Goal: Information Seeking & Learning: Check status

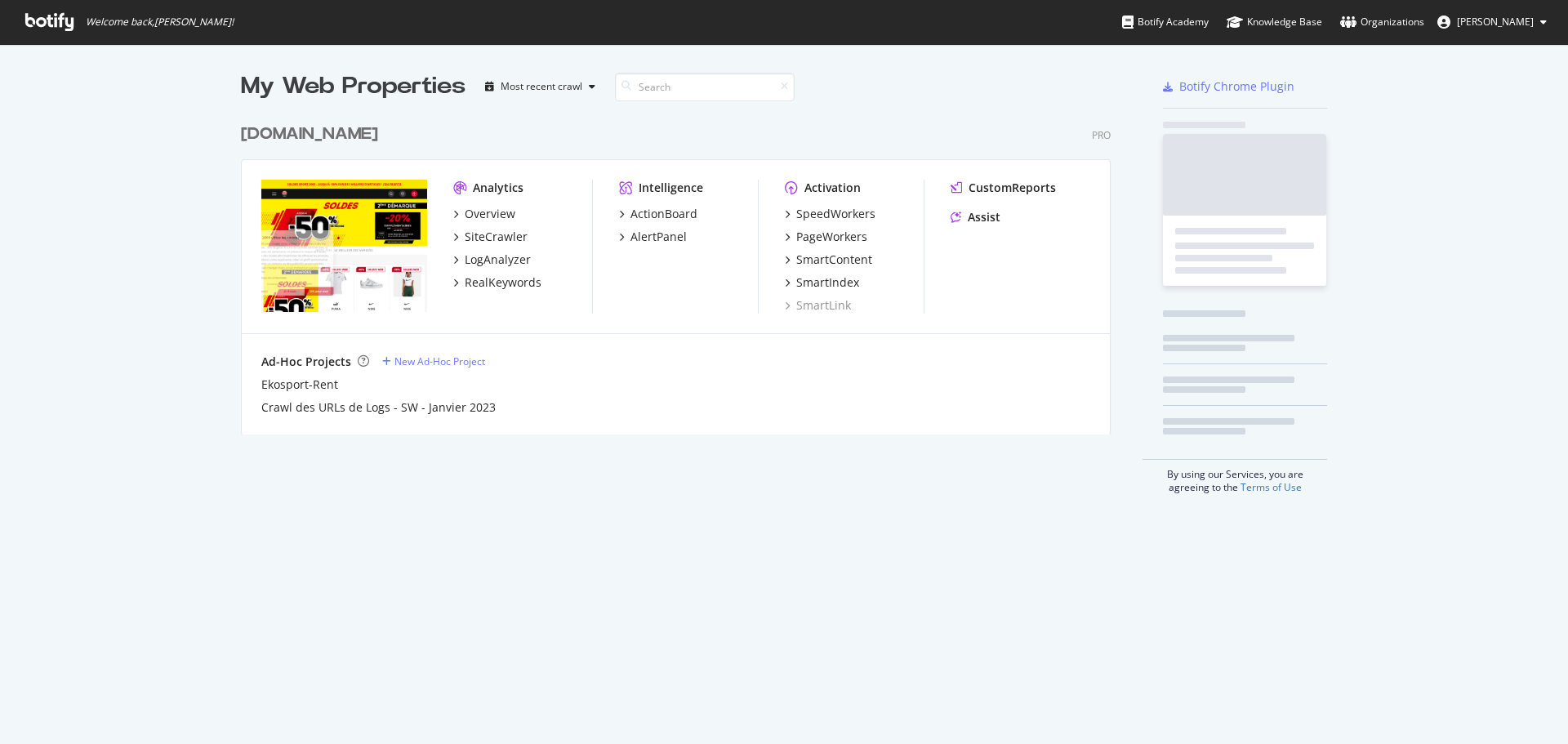
scroll to position [732, 1544]
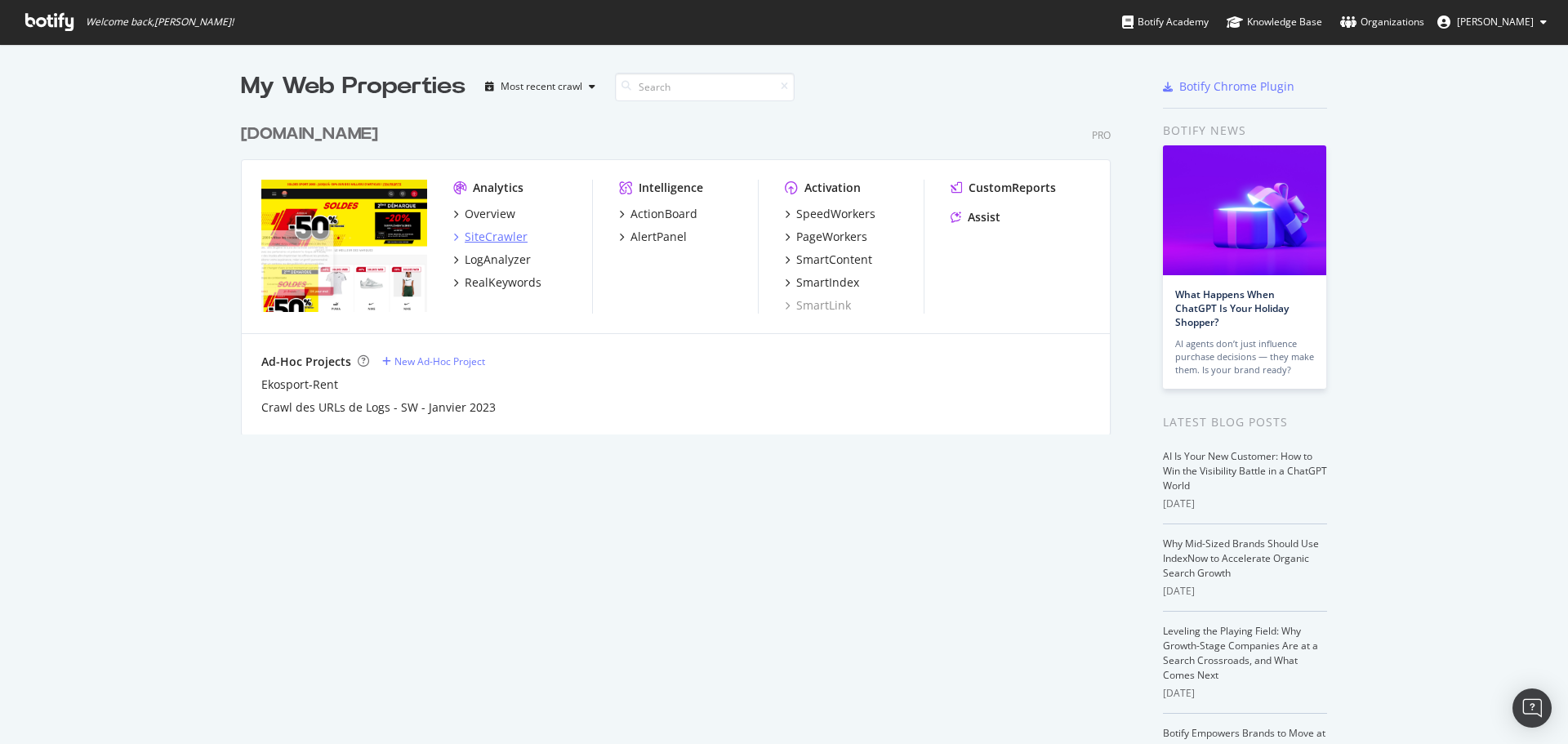
click at [495, 232] on div "SiteCrawler" at bounding box center [496, 237] width 63 height 17
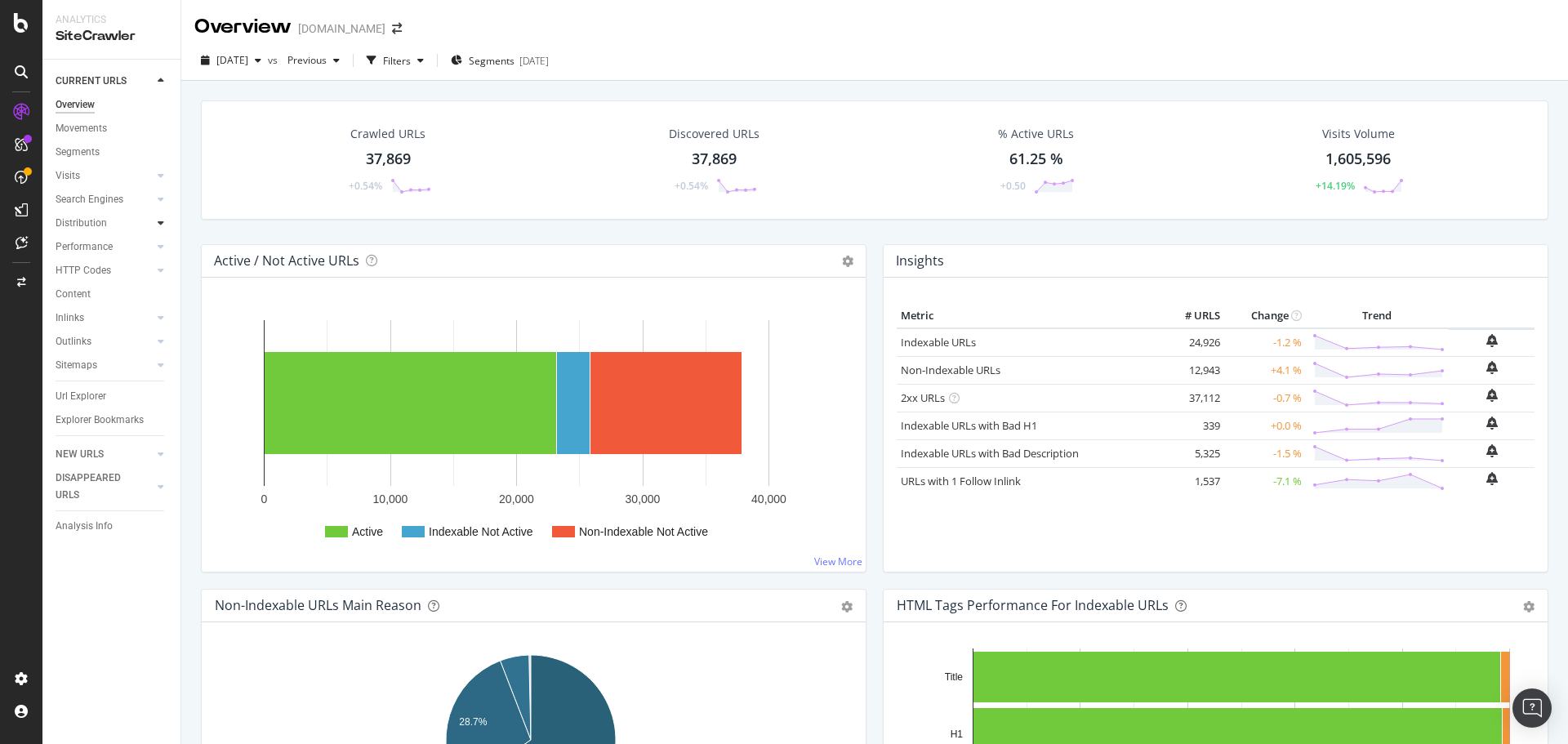
click at [153, 220] on div at bounding box center [161, 223] width 17 height 17
click at [87, 268] on div "HTTP Codes" at bounding box center [84, 271] width 56 height 17
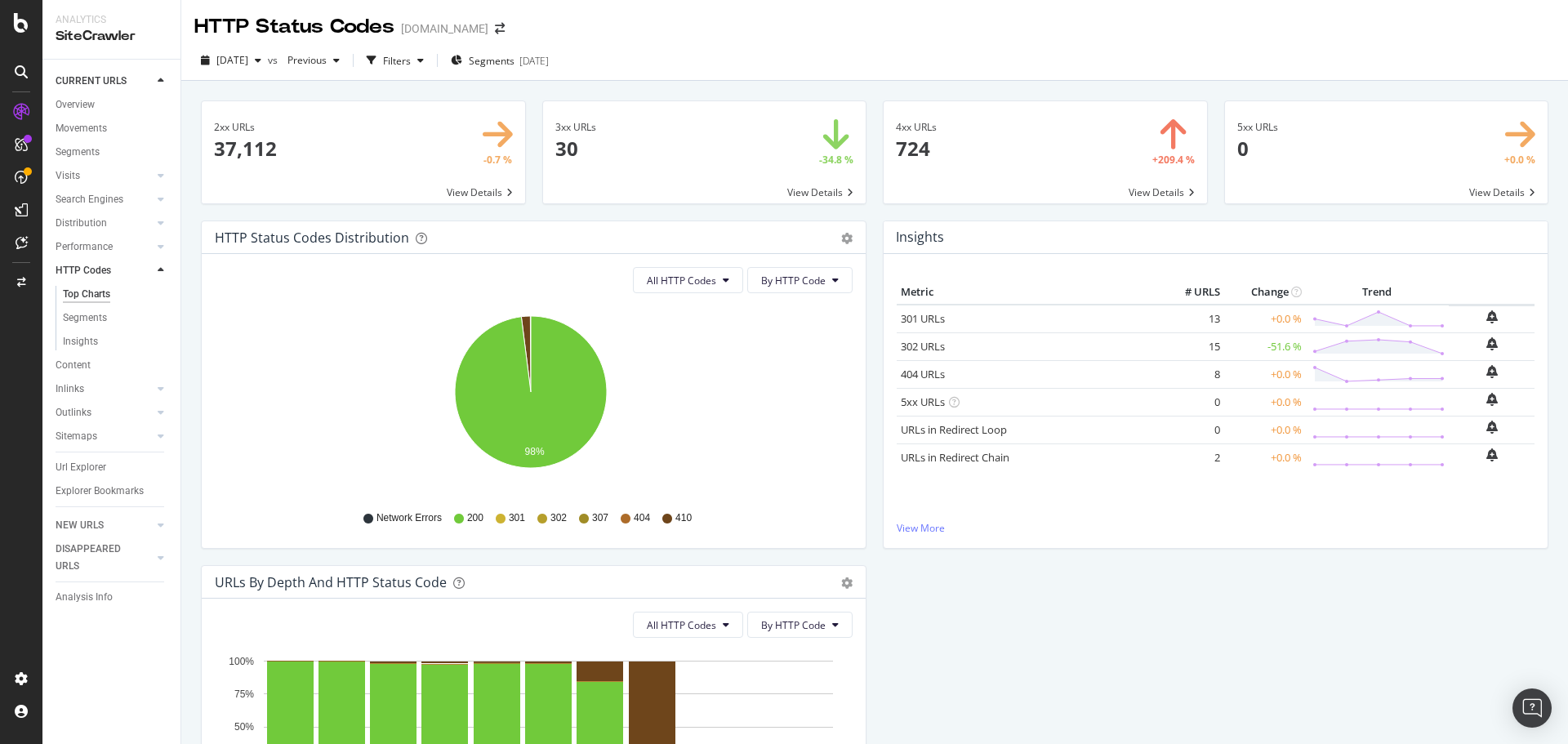
click at [1143, 192] on span at bounding box center [1046, 152] width 324 height 102
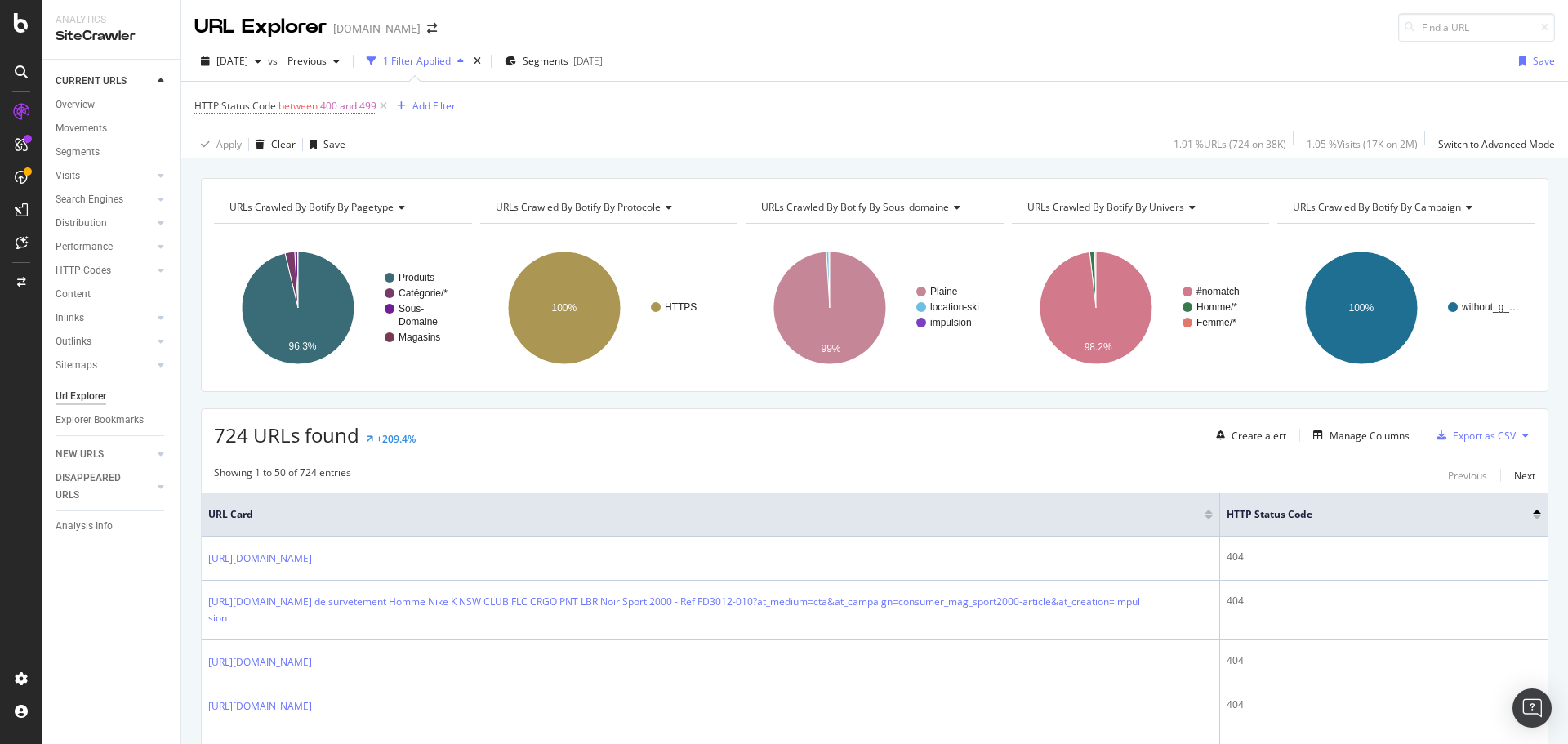
click at [347, 108] on span "400 and 499" at bounding box center [348, 106] width 56 height 23
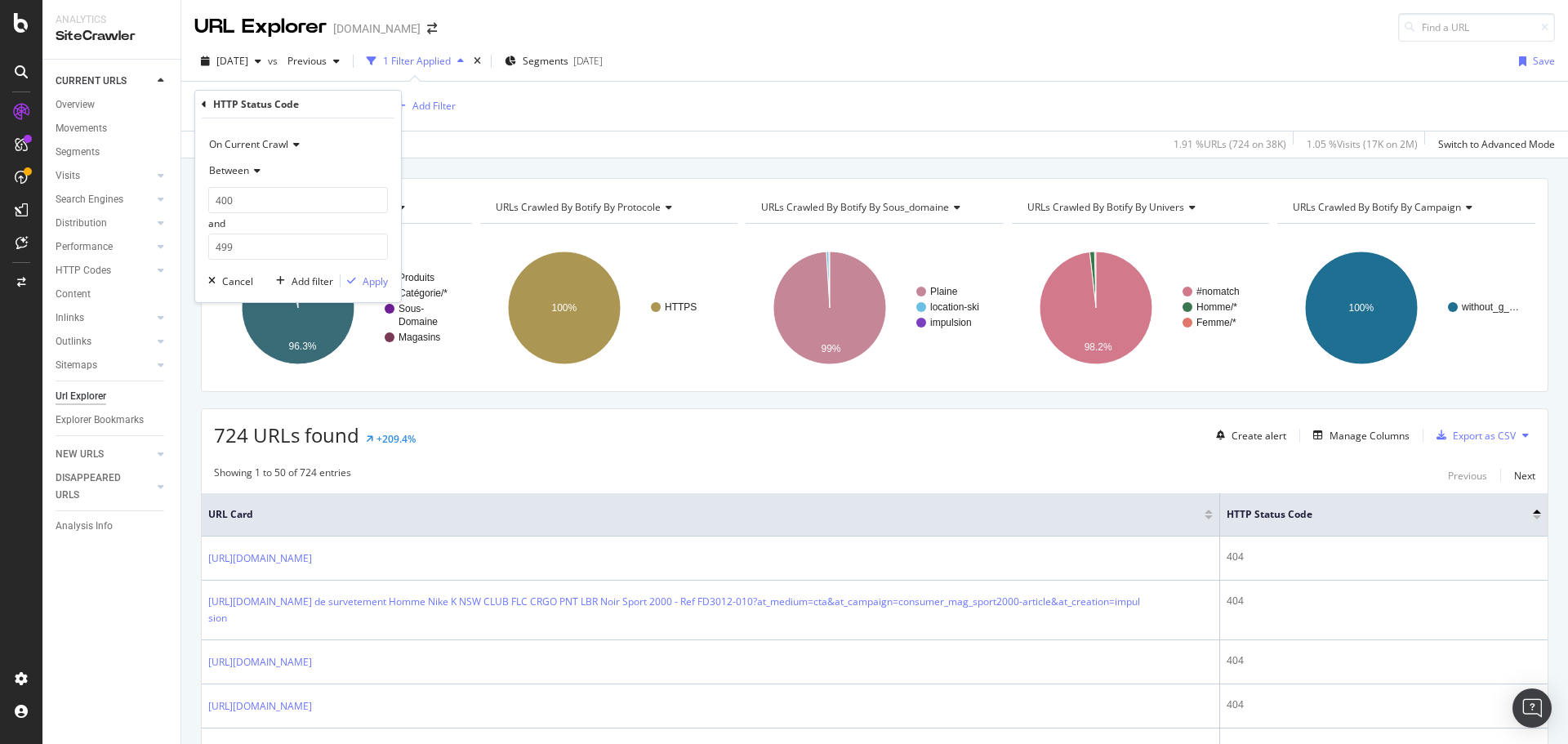
click at [252, 170] on icon at bounding box center [254, 170] width 11 height 10
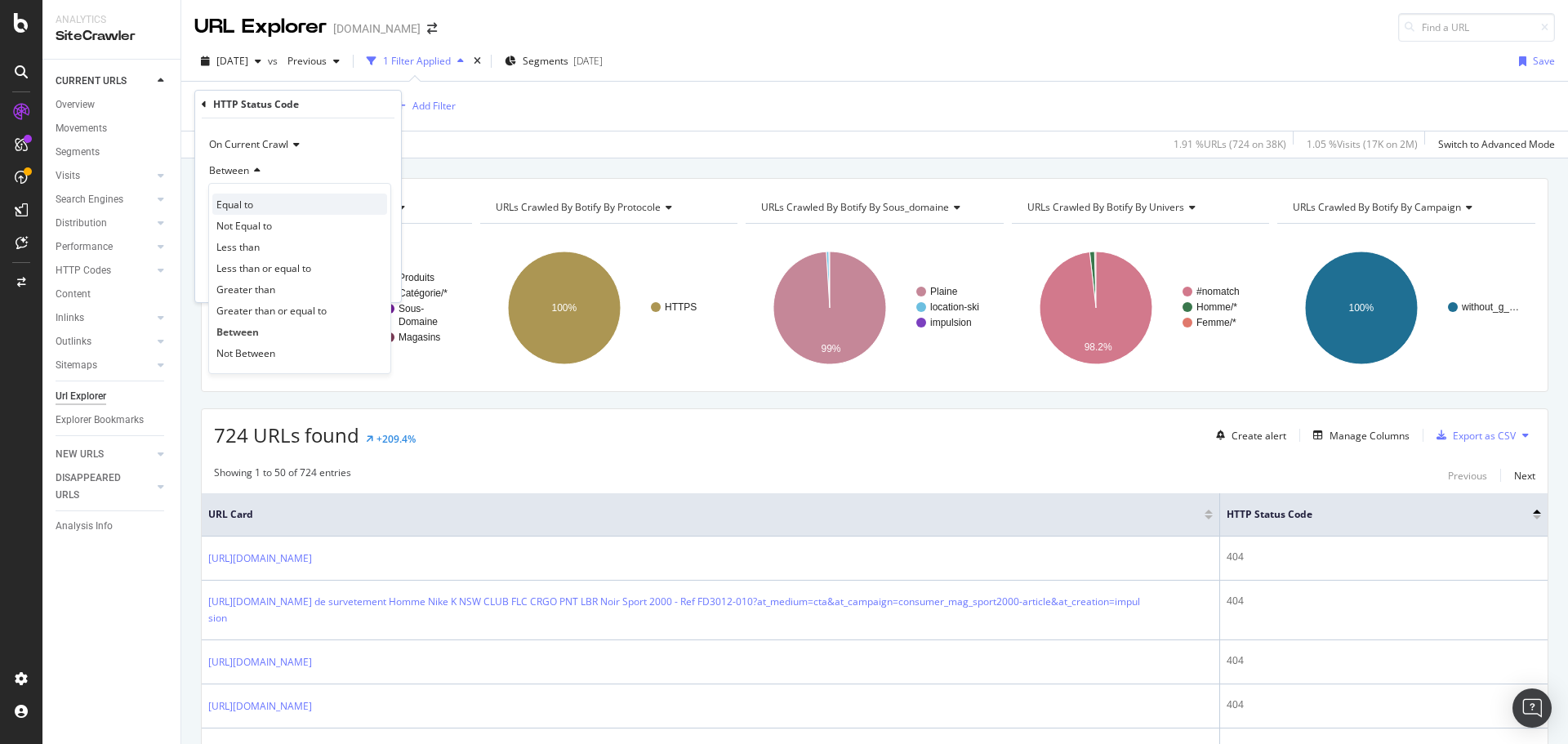
click at [249, 199] on span "Equal to" at bounding box center [234, 205] width 37 height 14
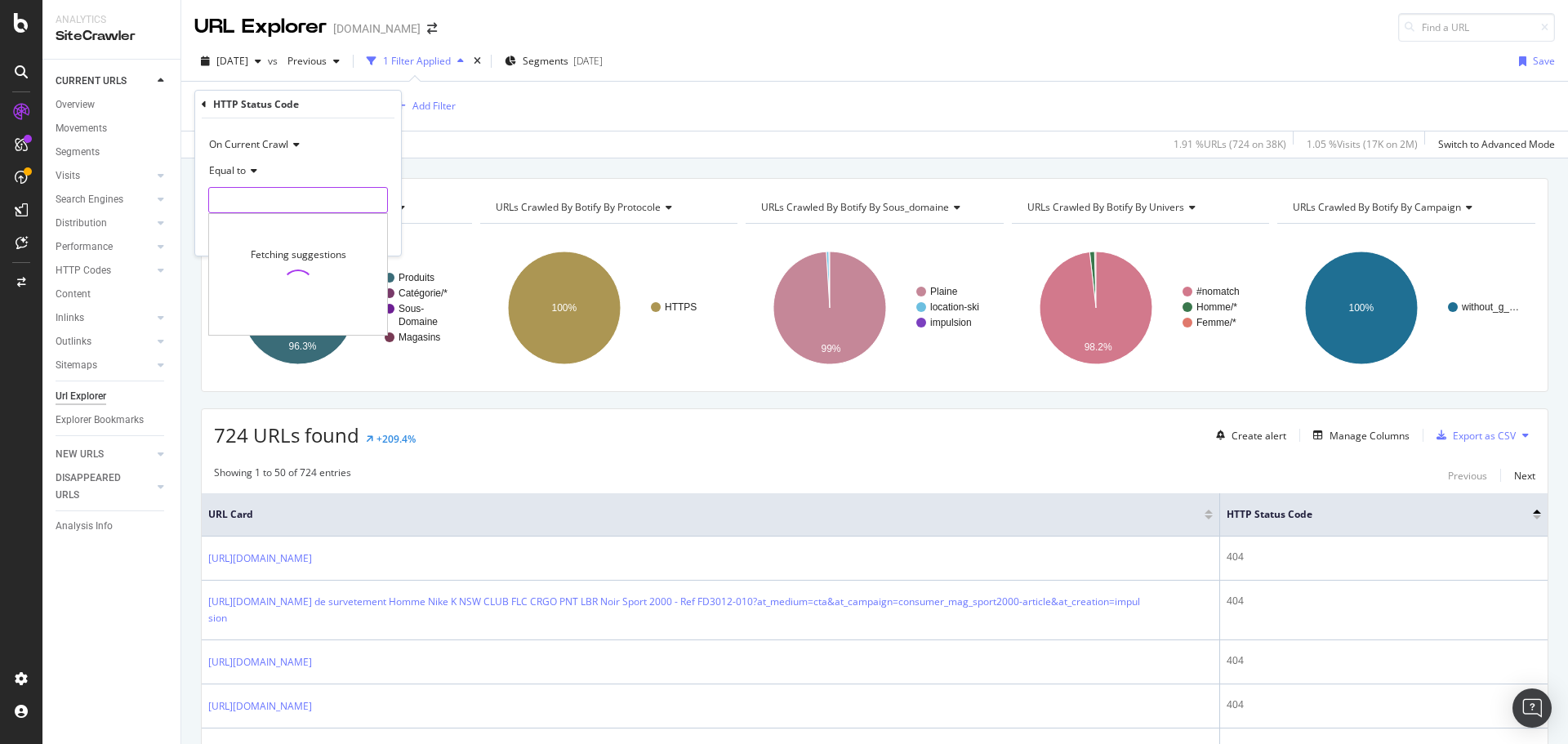
click at [254, 207] on input "number" at bounding box center [297, 200] width 179 height 26
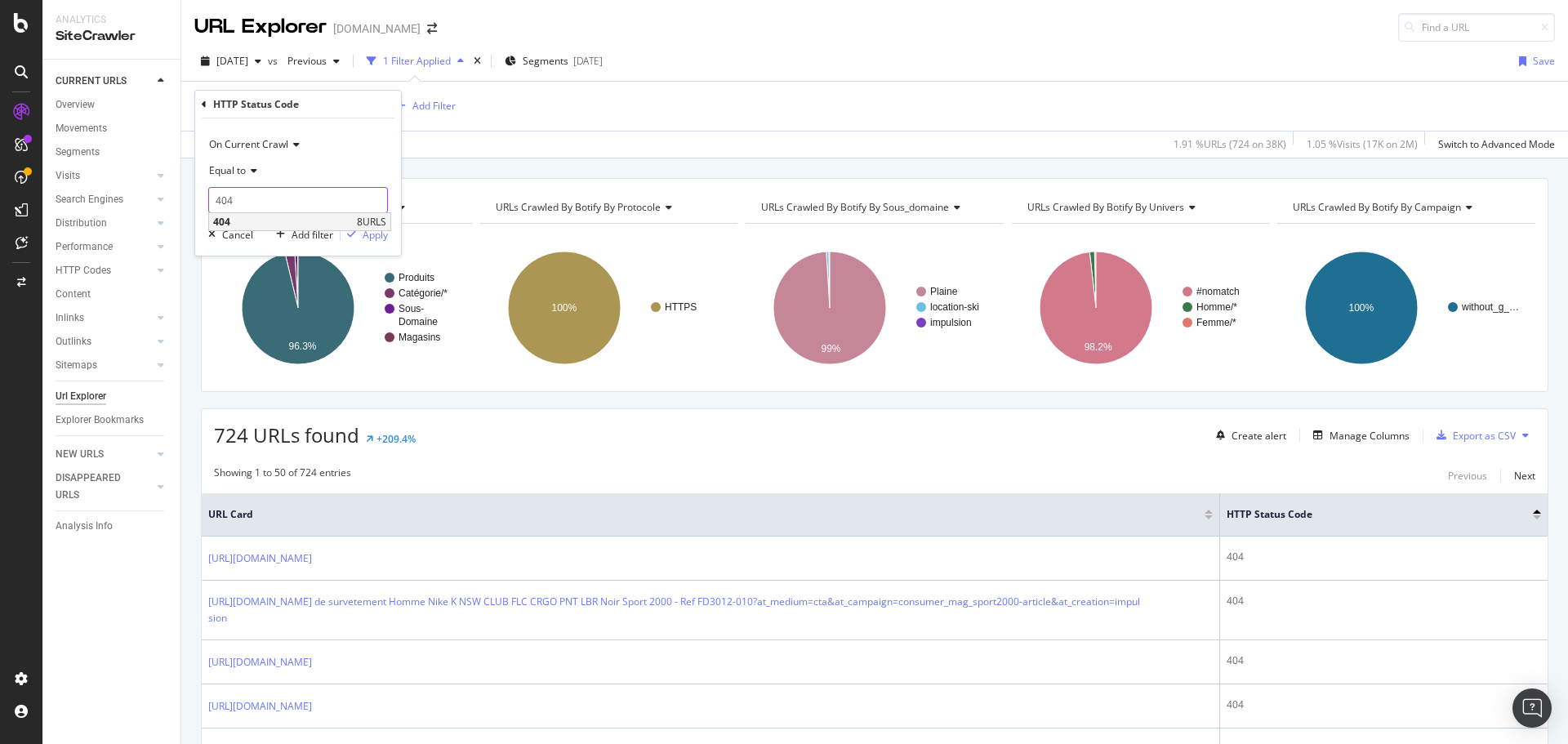
type input "404"
click at [228, 217] on span "404" at bounding box center [283, 222] width 140 height 14
click at [377, 234] on div "Apply" at bounding box center [375, 235] width 25 height 14
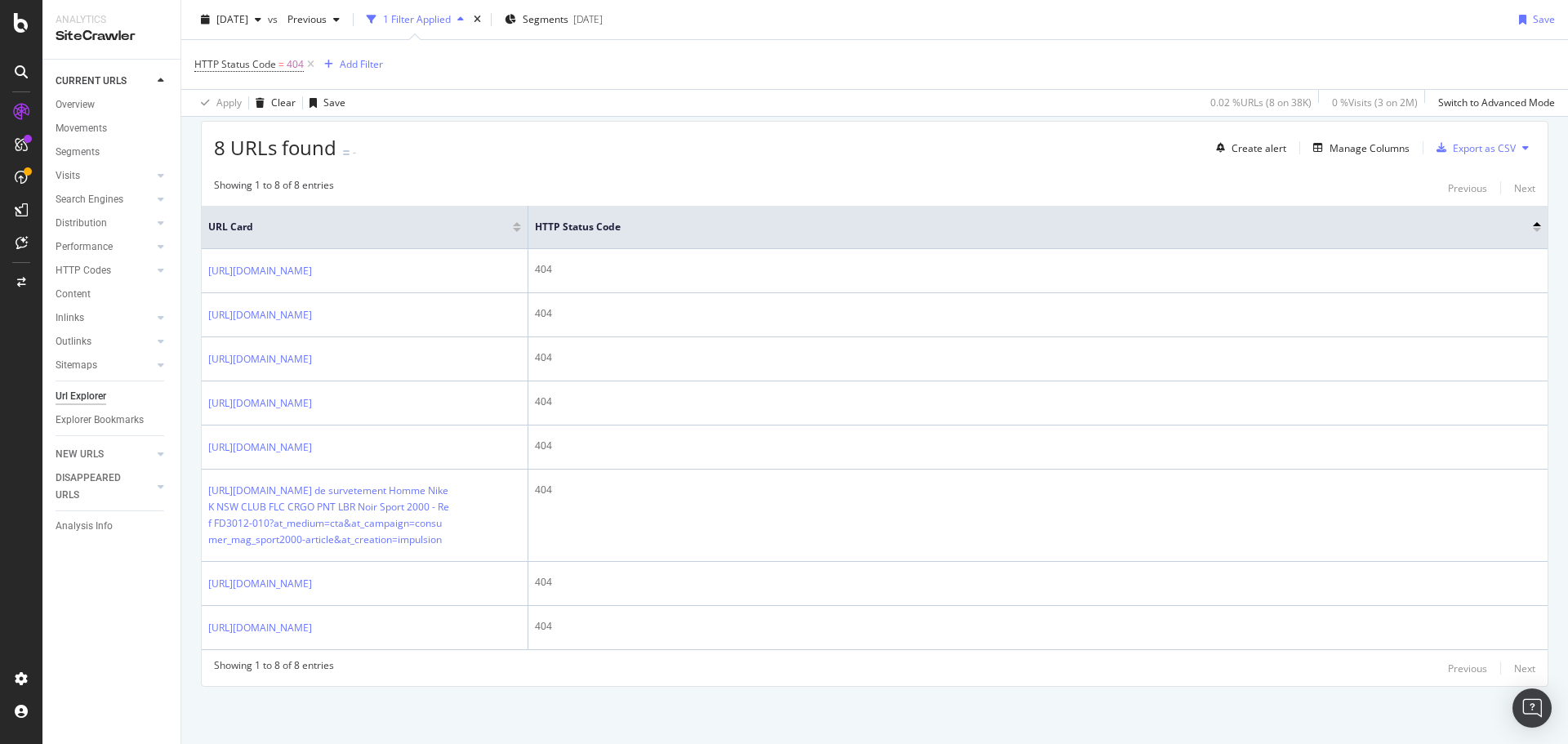
scroll to position [365, 0]
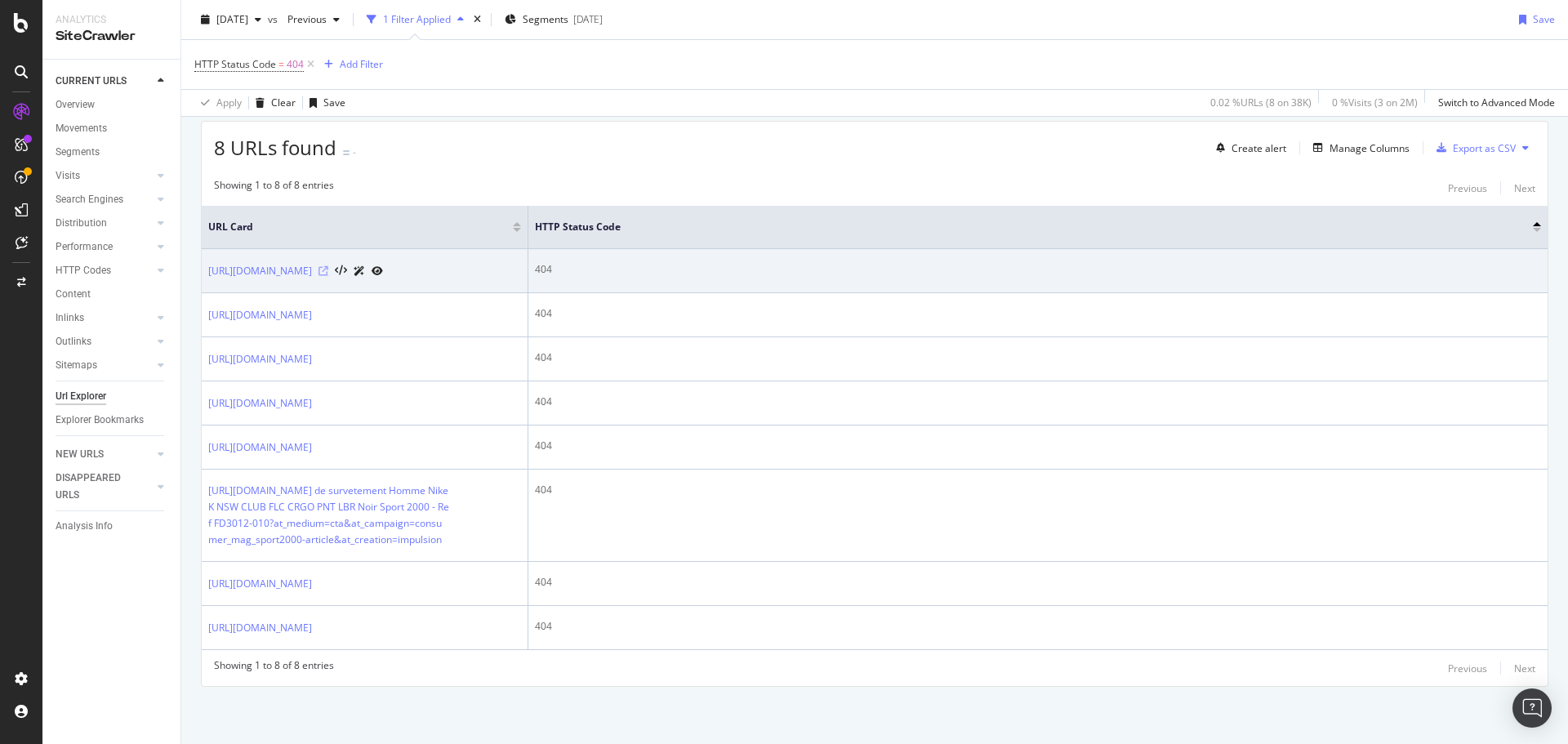
click at [328, 266] on icon at bounding box center [323, 270] width 10 height 10
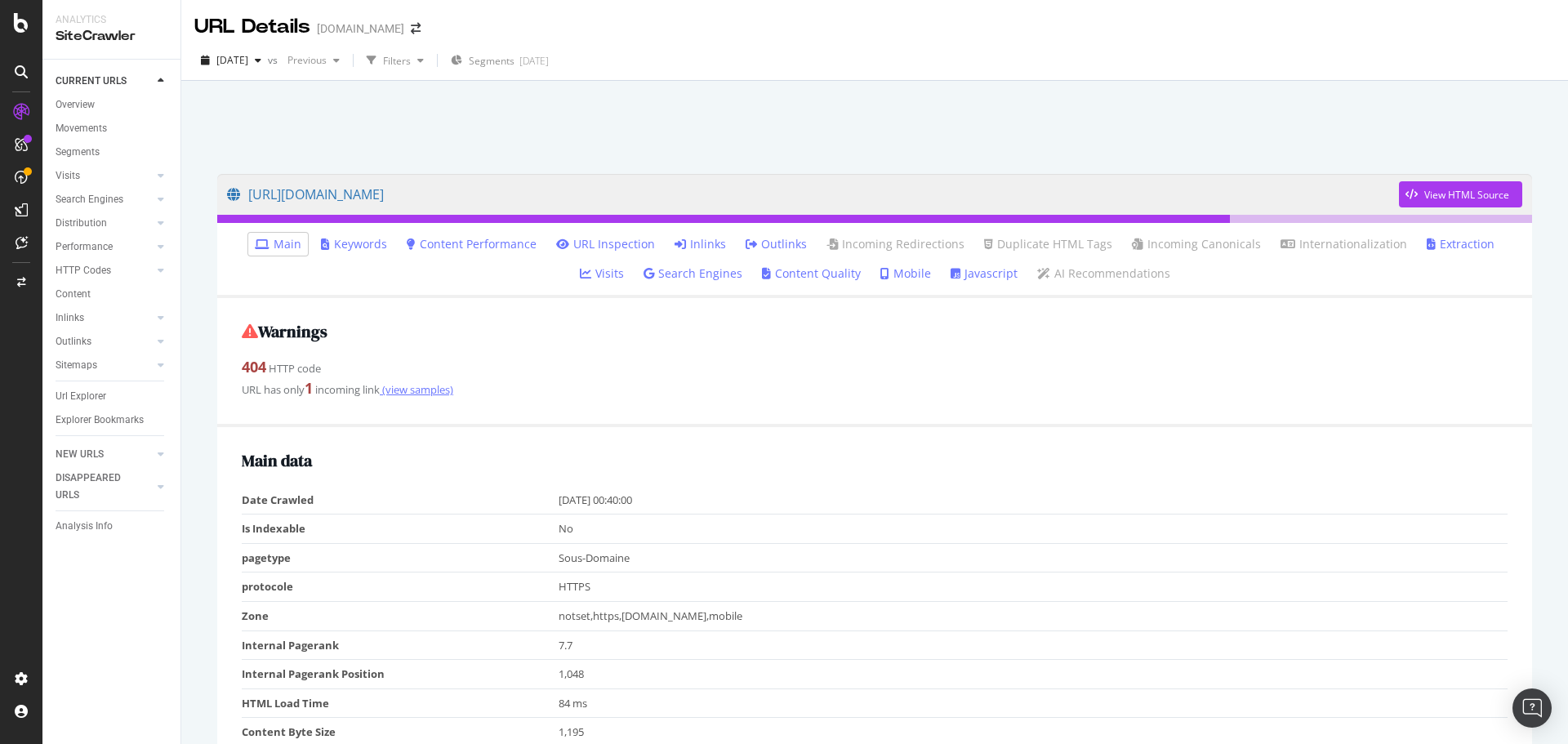
click at [428, 388] on link "(view samples)" at bounding box center [416, 389] width 73 height 15
click at [421, 389] on link "(view samples)" at bounding box center [416, 389] width 73 height 15
click at [429, 390] on link "(view samples)" at bounding box center [416, 389] width 73 height 15
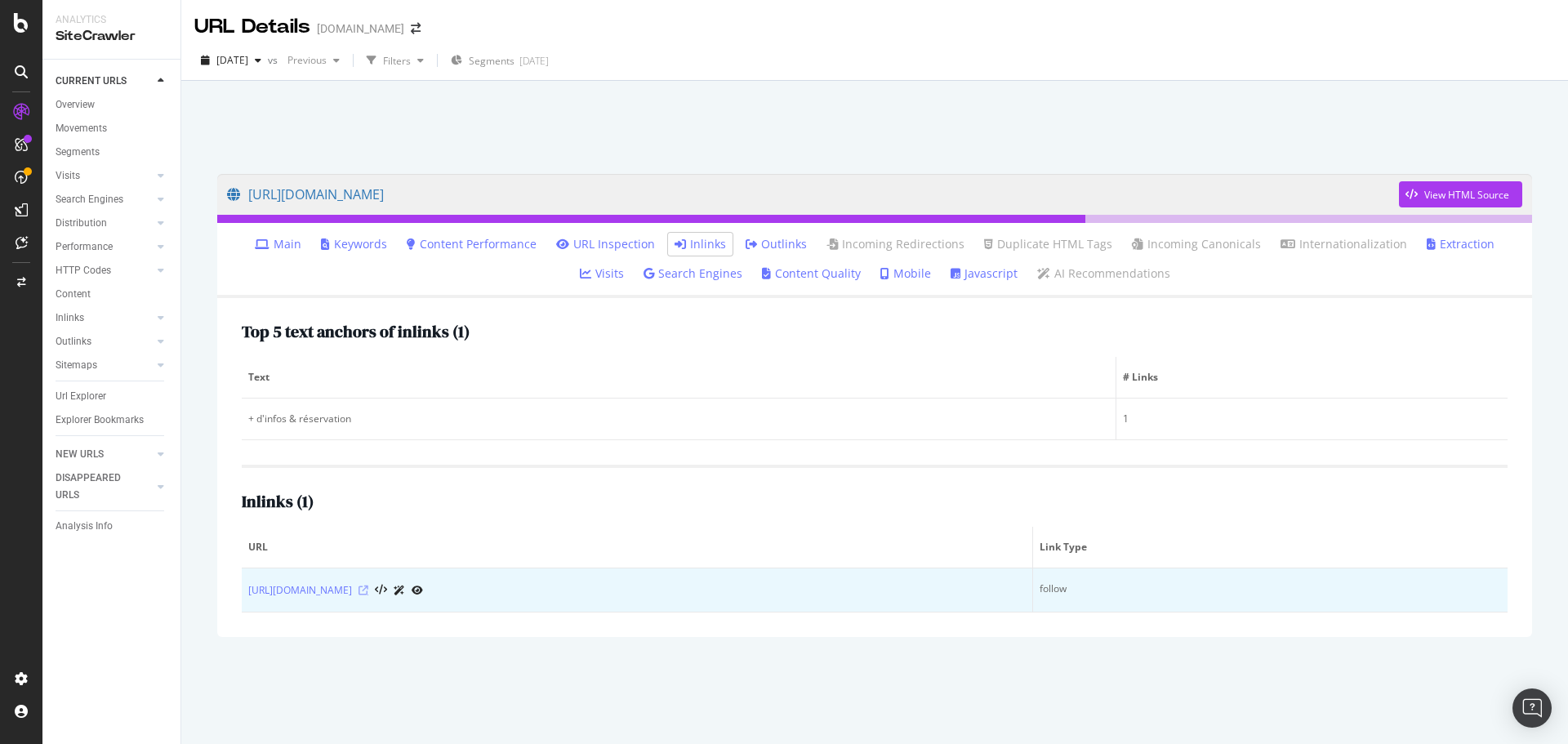
click at [368, 591] on icon at bounding box center [363, 590] width 10 height 10
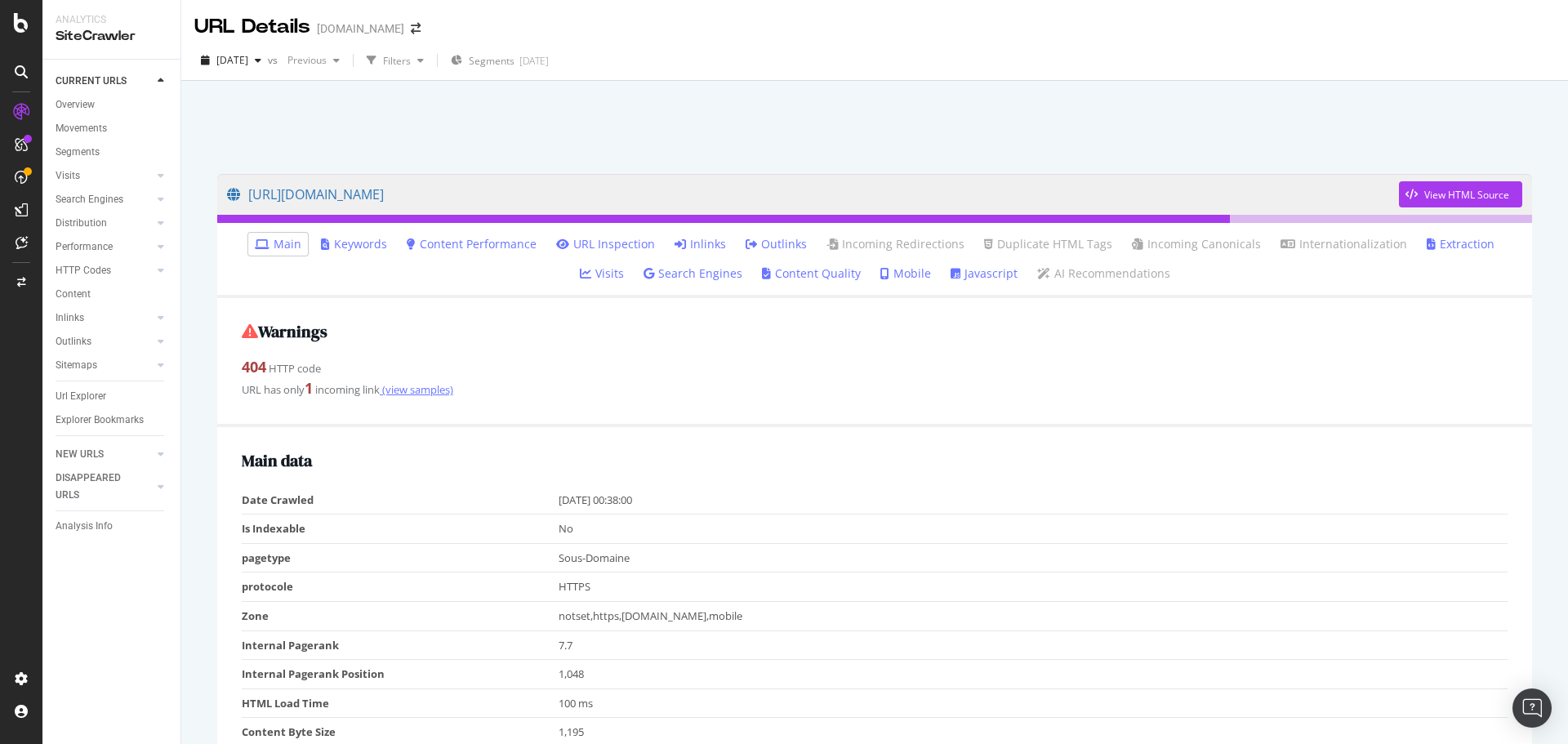
click at [421, 382] on link "(view samples)" at bounding box center [416, 389] width 73 height 15
click at [420, 388] on link "(view samples)" at bounding box center [416, 389] width 73 height 15
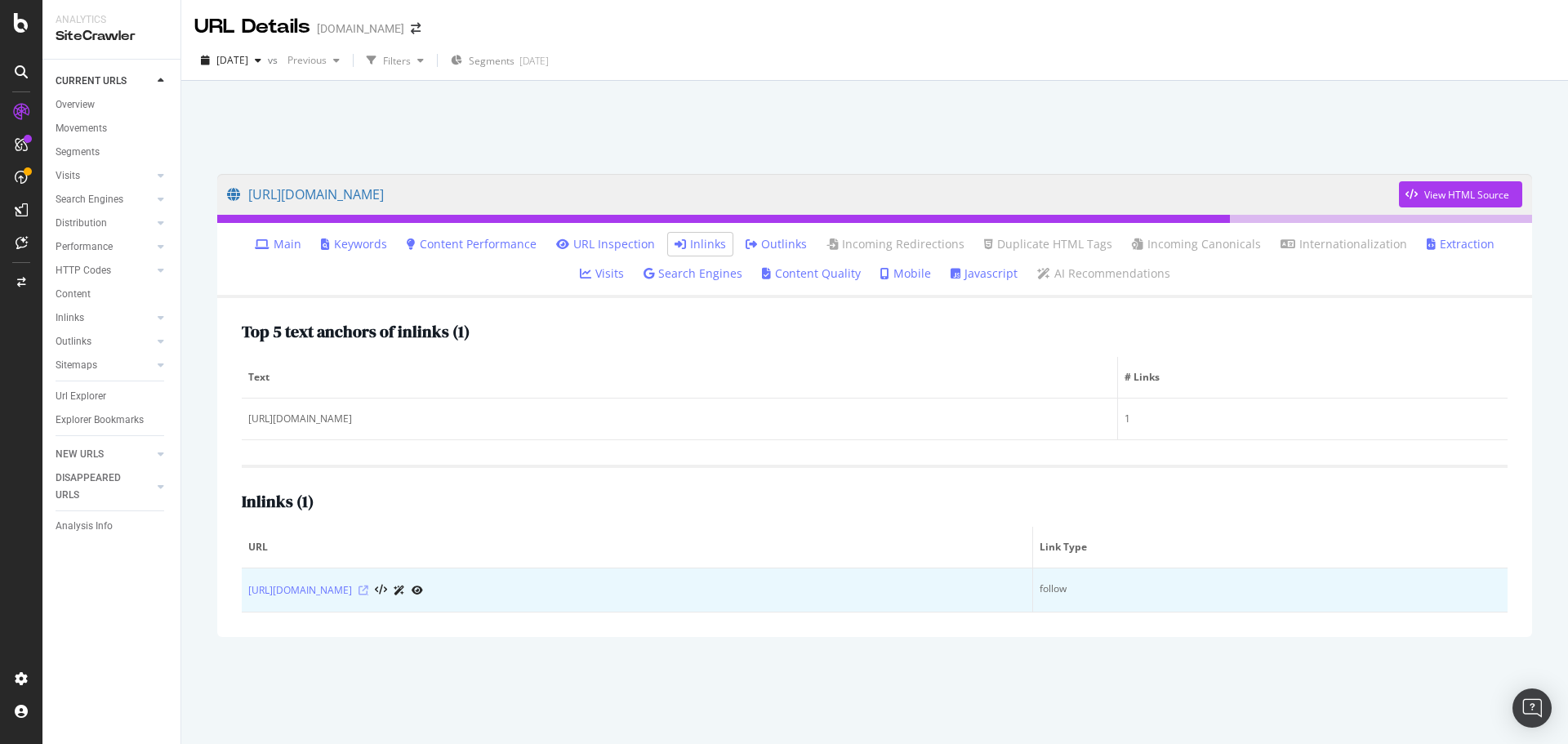
click at [368, 589] on icon at bounding box center [363, 590] width 10 height 10
